Goal: Task Accomplishment & Management: Manage account settings

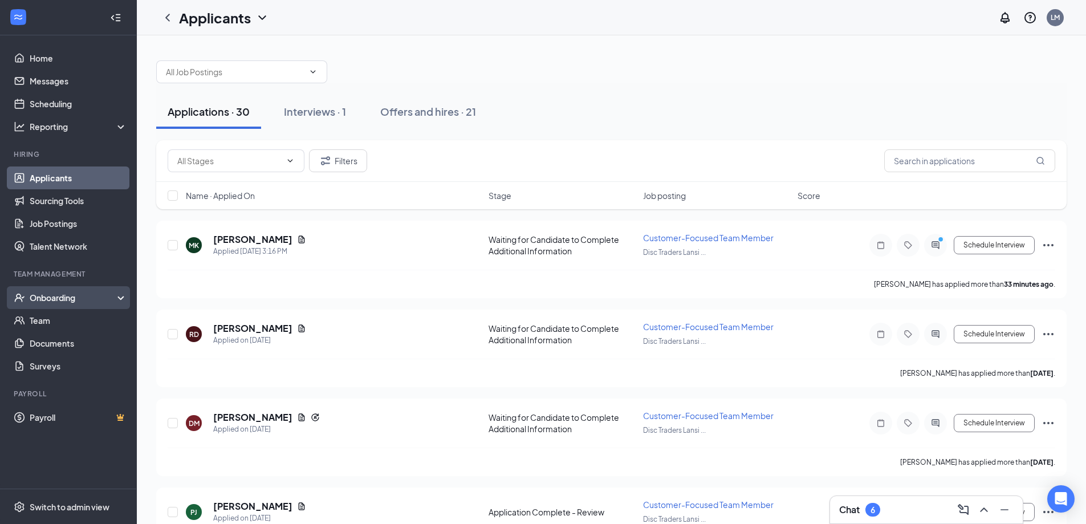
click at [58, 297] on div "Onboarding" at bounding box center [74, 297] width 88 height 11
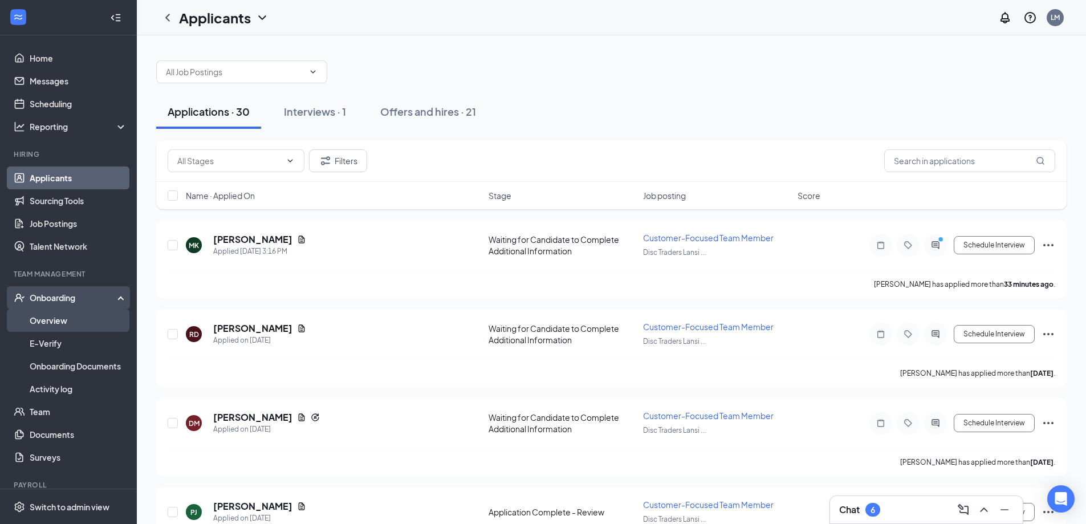
click at [68, 315] on link "Overview" at bounding box center [78, 320] width 97 height 23
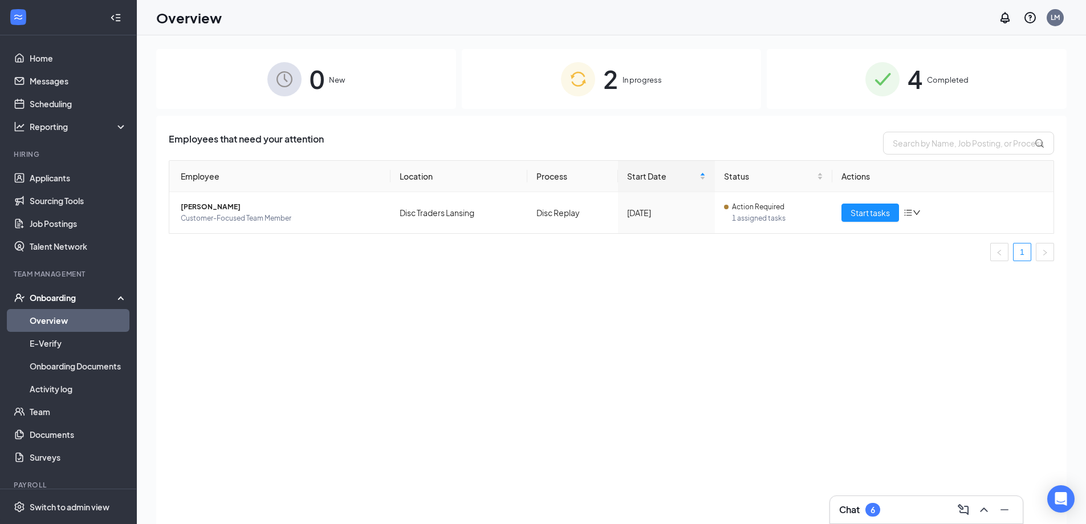
click at [647, 88] on div "2 In progress" at bounding box center [612, 79] width 300 height 60
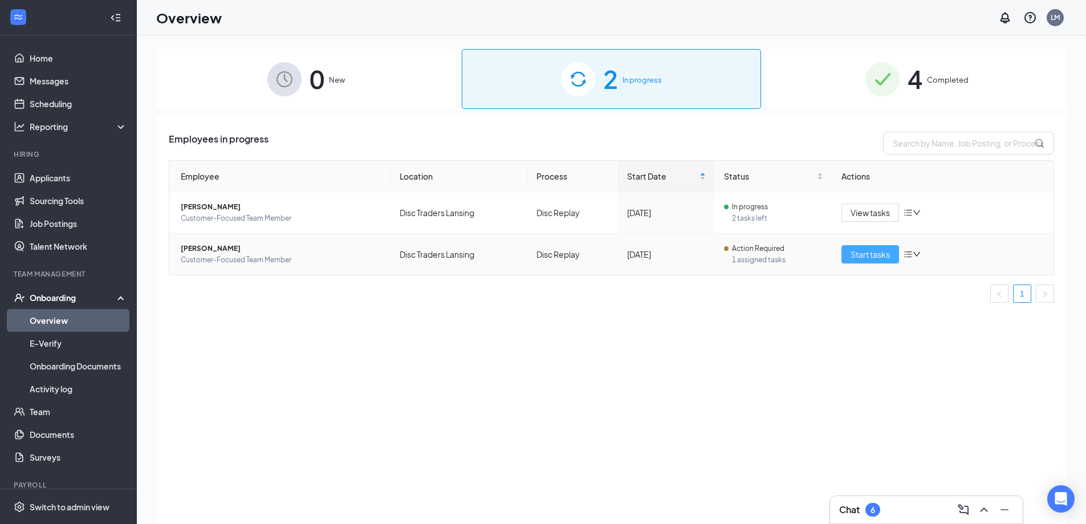
click at [872, 251] on span "Start tasks" at bounding box center [870, 254] width 39 height 13
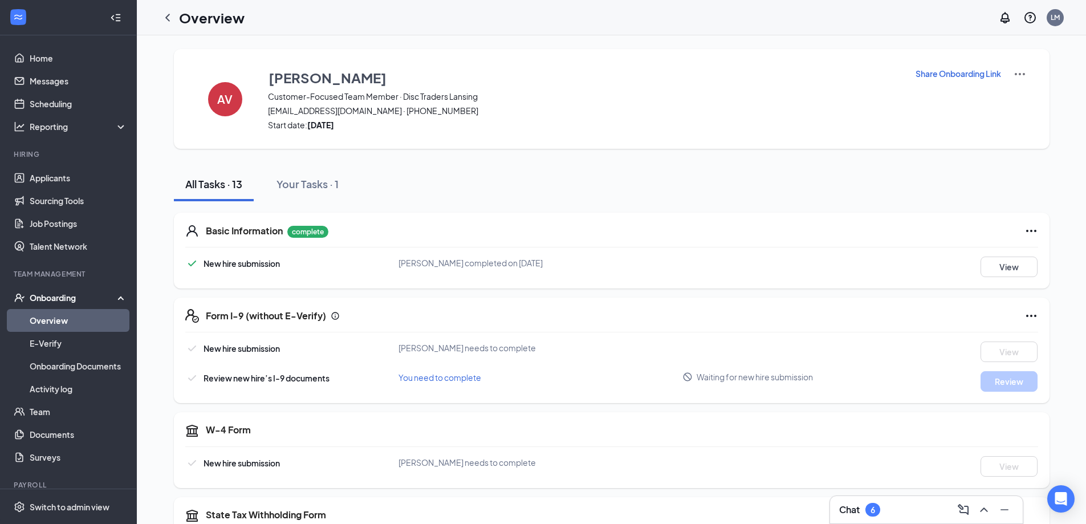
click at [948, 74] on p "Share Onboarding Link" at bounding box center [959, 73] width 86 height 11
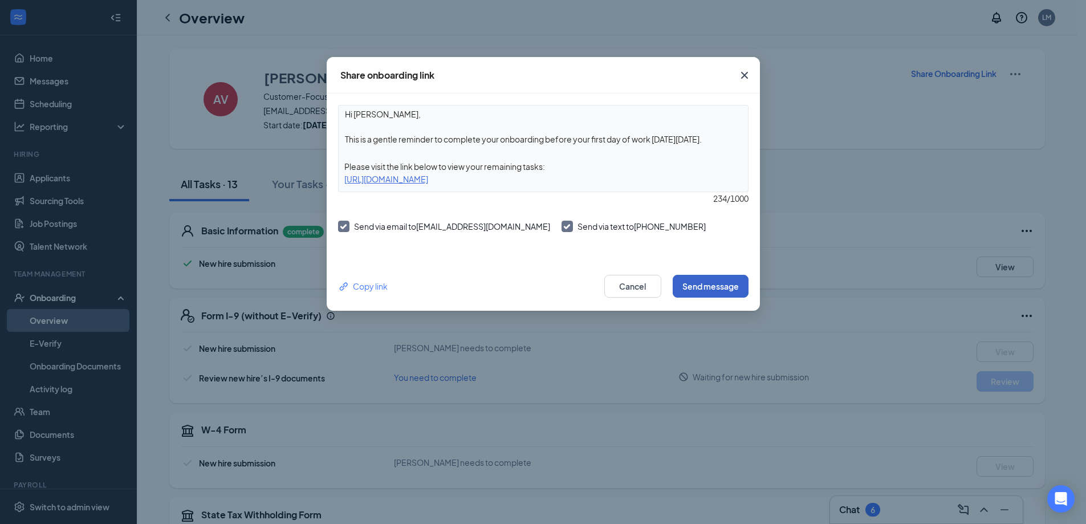
click at [712, 283] on button "Send message" at bounding box center [711, 286] width 76 height 23
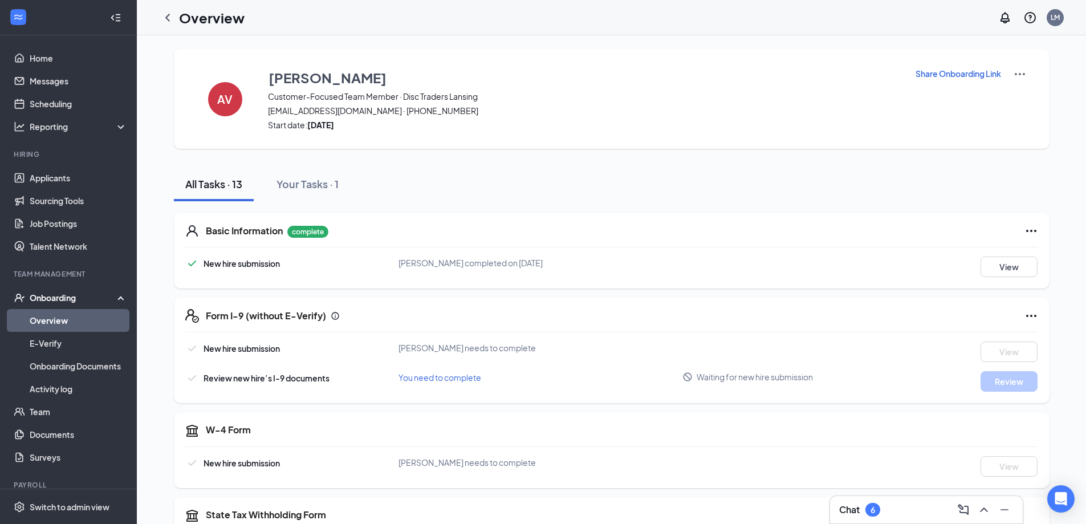
click at [949, 70] on p "Share Onboarding Link" at bounding box center [959, 73] width 86 height 11
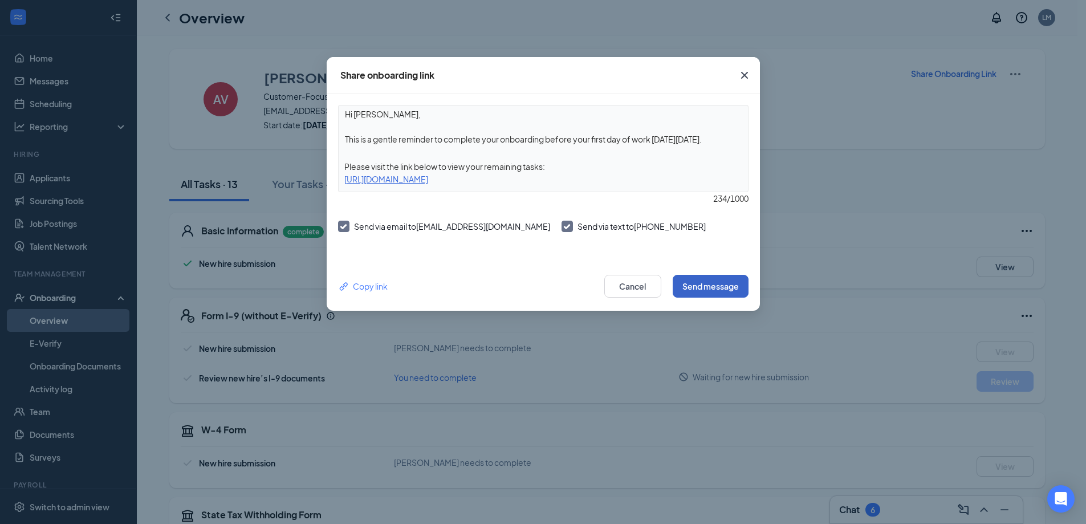
click at [702, 286] on button "Send message" at bounding box center [711, 286] width 76 height 23
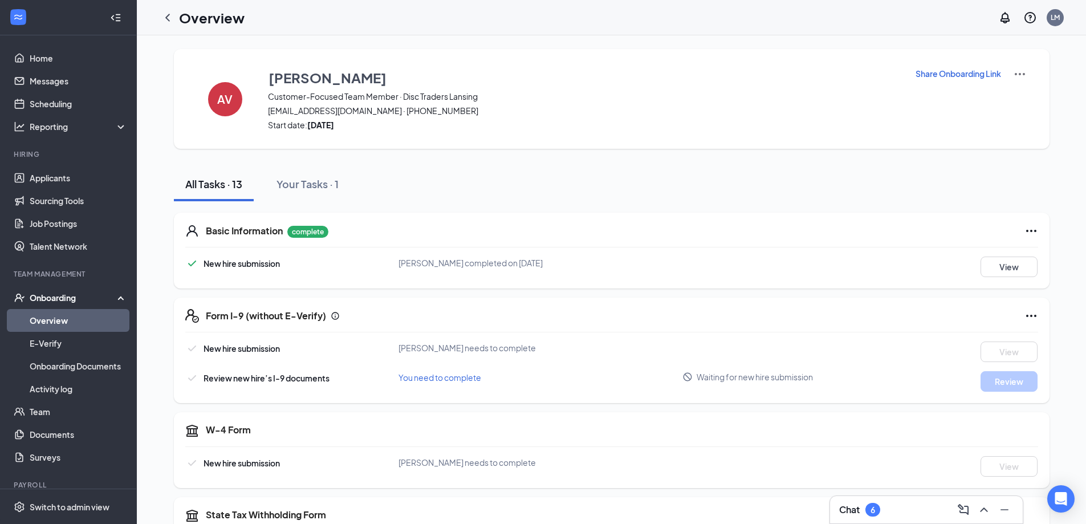
click at [172, 20] on icon "ChevronLeft" at bounding box center [168, 18] width 14 height 14
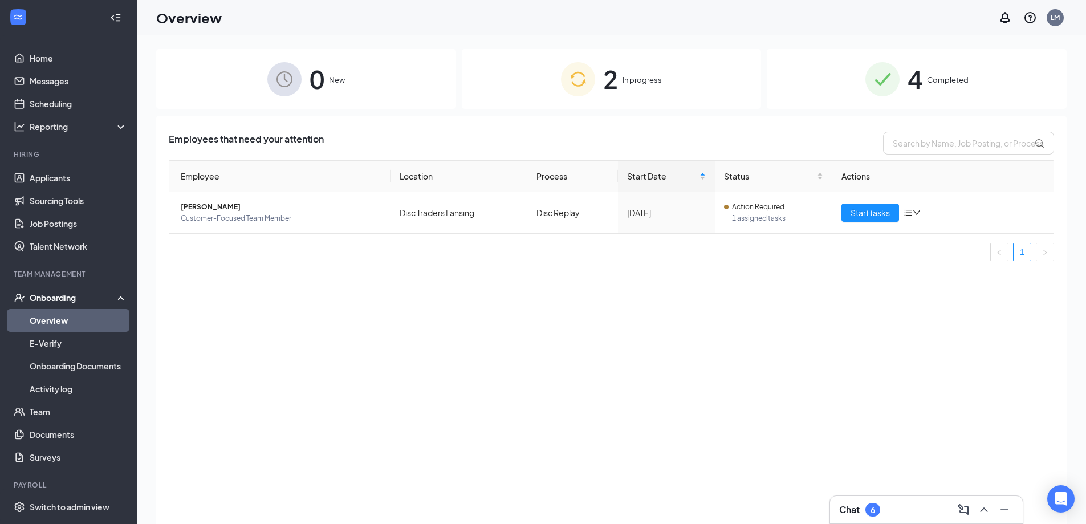
click at [901, 85] on div "4 Completed" at bounding box center [917, 79] width 300 height 60
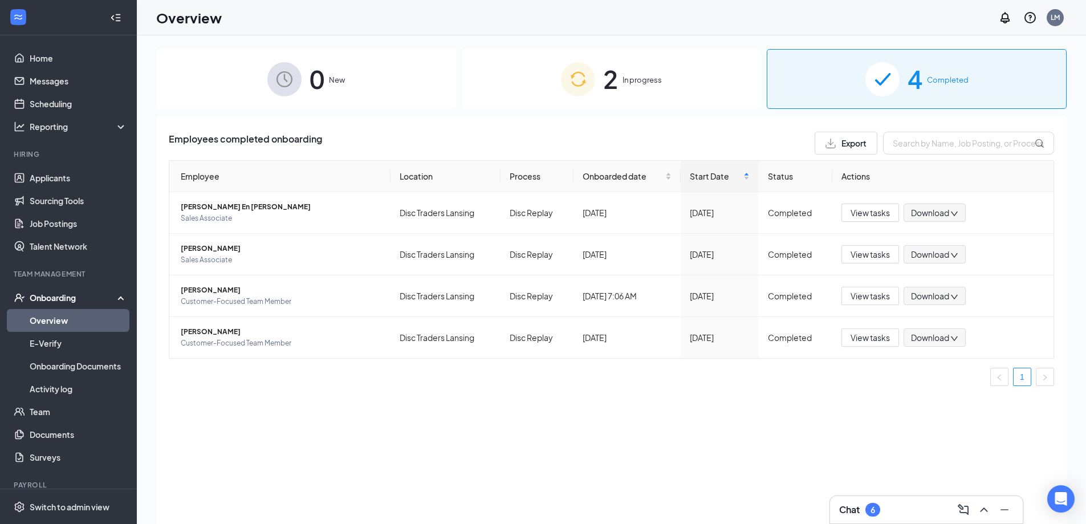
click at [688, 81] on div "2 In progress" at bounding box center [612, 79] width 300 height 60
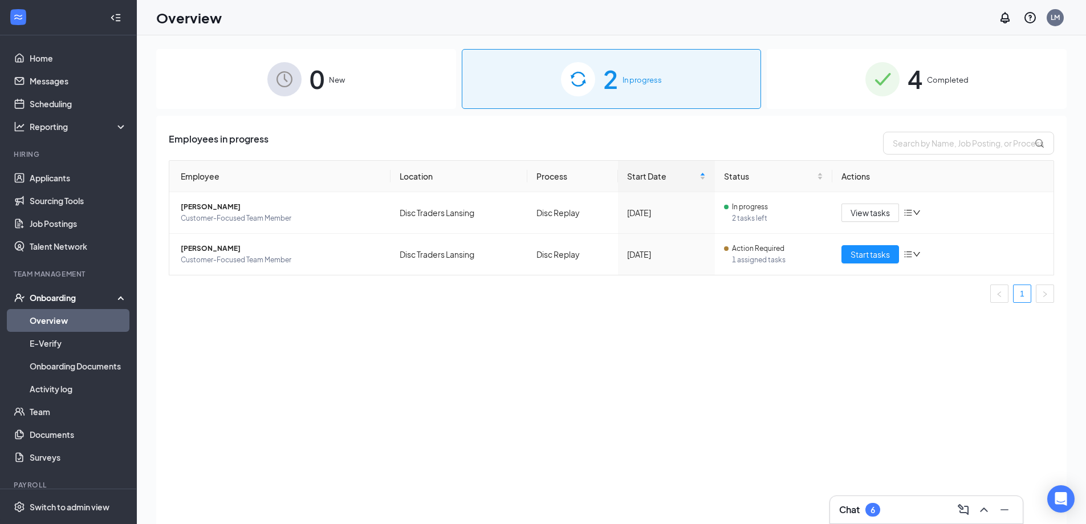
click at [18, 14] on icon "WorkstreamLogo" at bounding box center [18, 16] width 11 height 11
